Goal: Task Accomplishment & Management: Complete application form

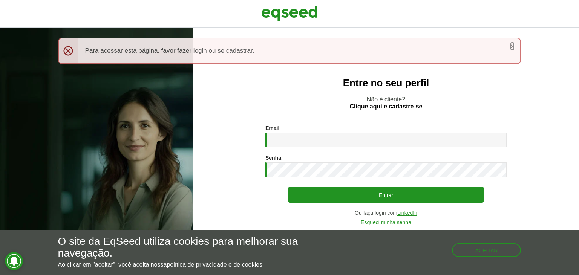
click at [511, 45] on link "×" at bounding box center [512, 46] width 5 height 8
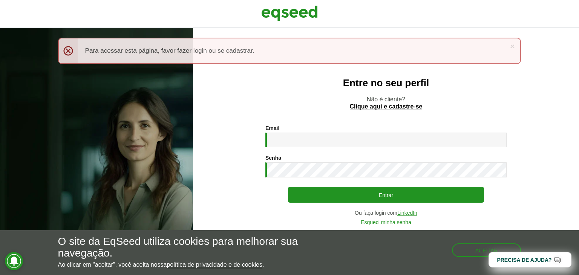
drag, startPoint x: 223, startPoint y: 52, endPoint x: 347, endPoint y: 56, distance: 124.1
click at [338, 56] on div "× Menssagem de erro Para acessar esta página, favor fazer login ou se cadastrar." at bounding box center [289, 51] width 463 height 26
click at [509, 47] on div "× Menssagem de erro Para acessar esta página, favor fazer login ou se cadastrar." at bounding box center [289, 51] width 463 height 26
click at [514, 45] on link "×" at bounding box center [512, 46] width 5 height 8
